Goal: Task Accomplishment & Management: Manage account settings

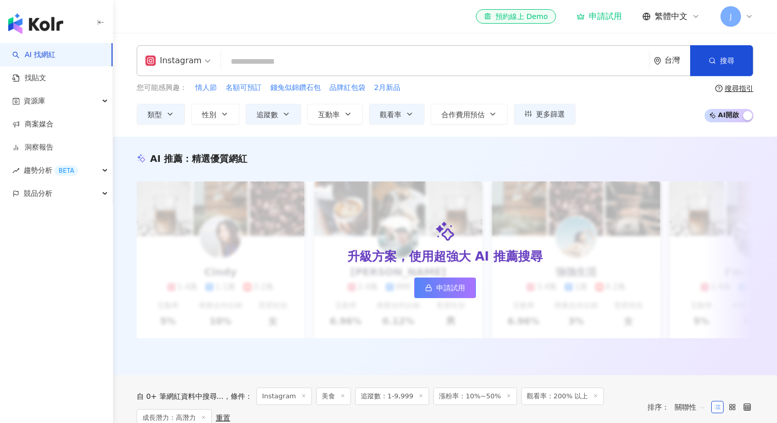
click at [747, 12] on icon at bounding box center [749, 16] width 8 height 8
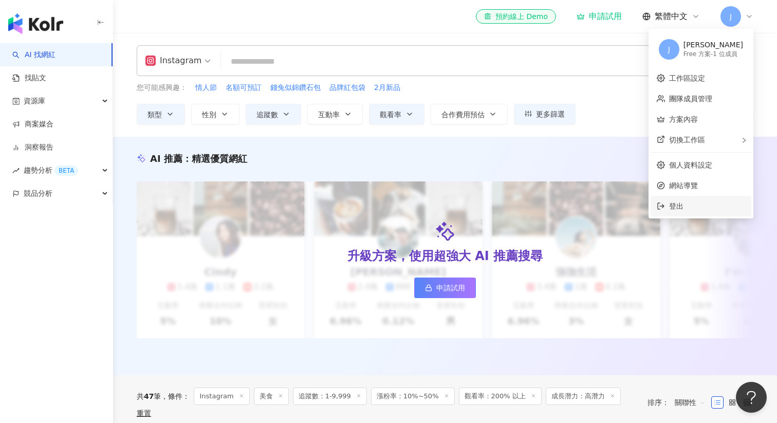
click at [702, 204] on span "登出" at bounding box center [707, 205] width 76 height 11
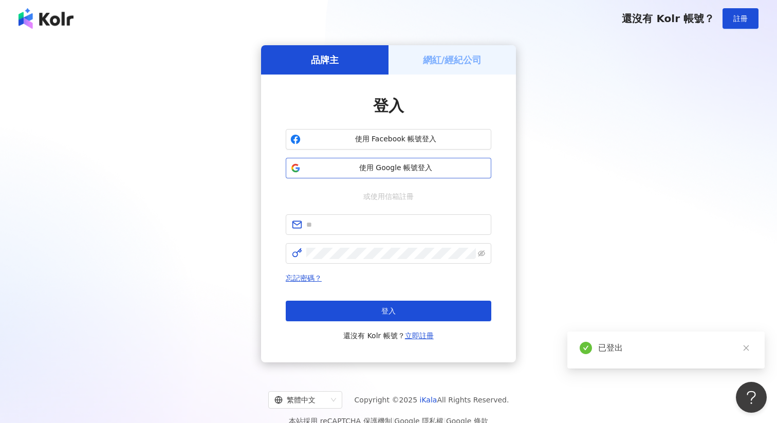
click at [448, 169] on span "使用 Google 帳號登入" at bounding box center [396, 168] width 182 height 10
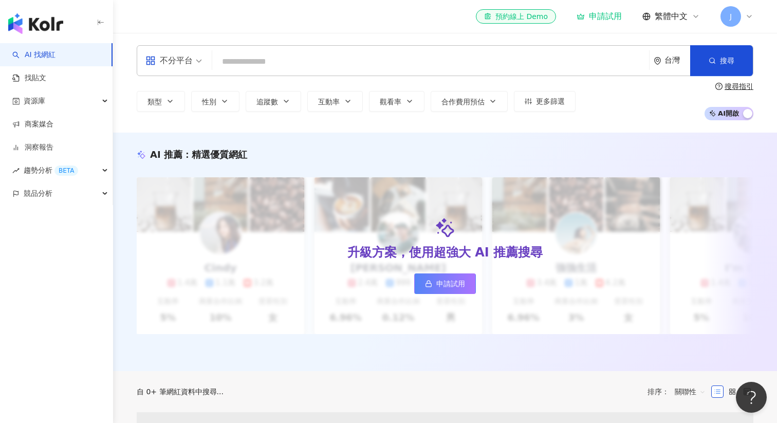
click at [739, 22] on div "J" at bounding box center [736, 16] width 33 height 21
